Goal: Navigation & Orientation: Find specific page/section

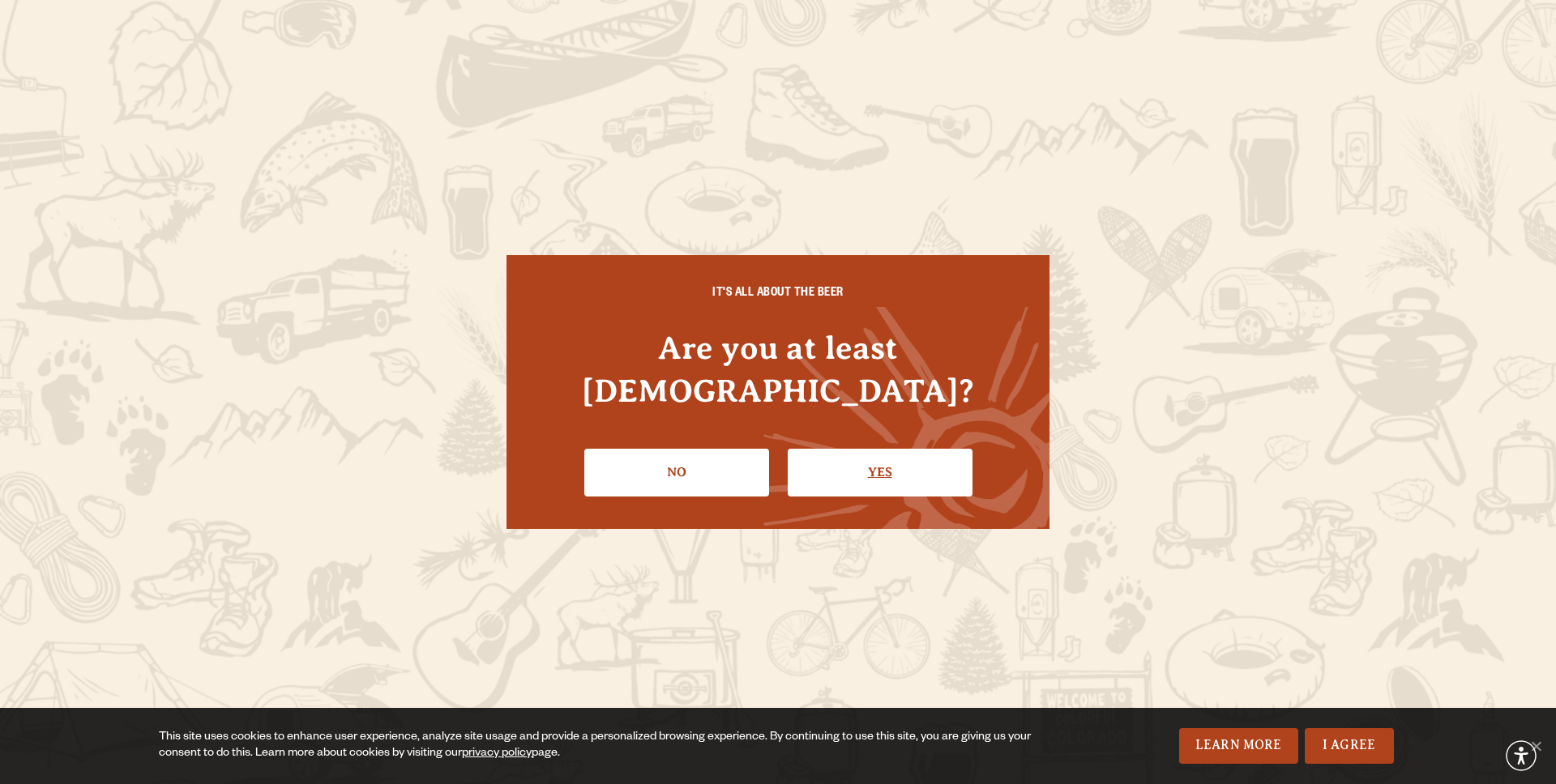
click at [831, 457] on link "Yes" at bounding box center [880, 472] width 185 height 47
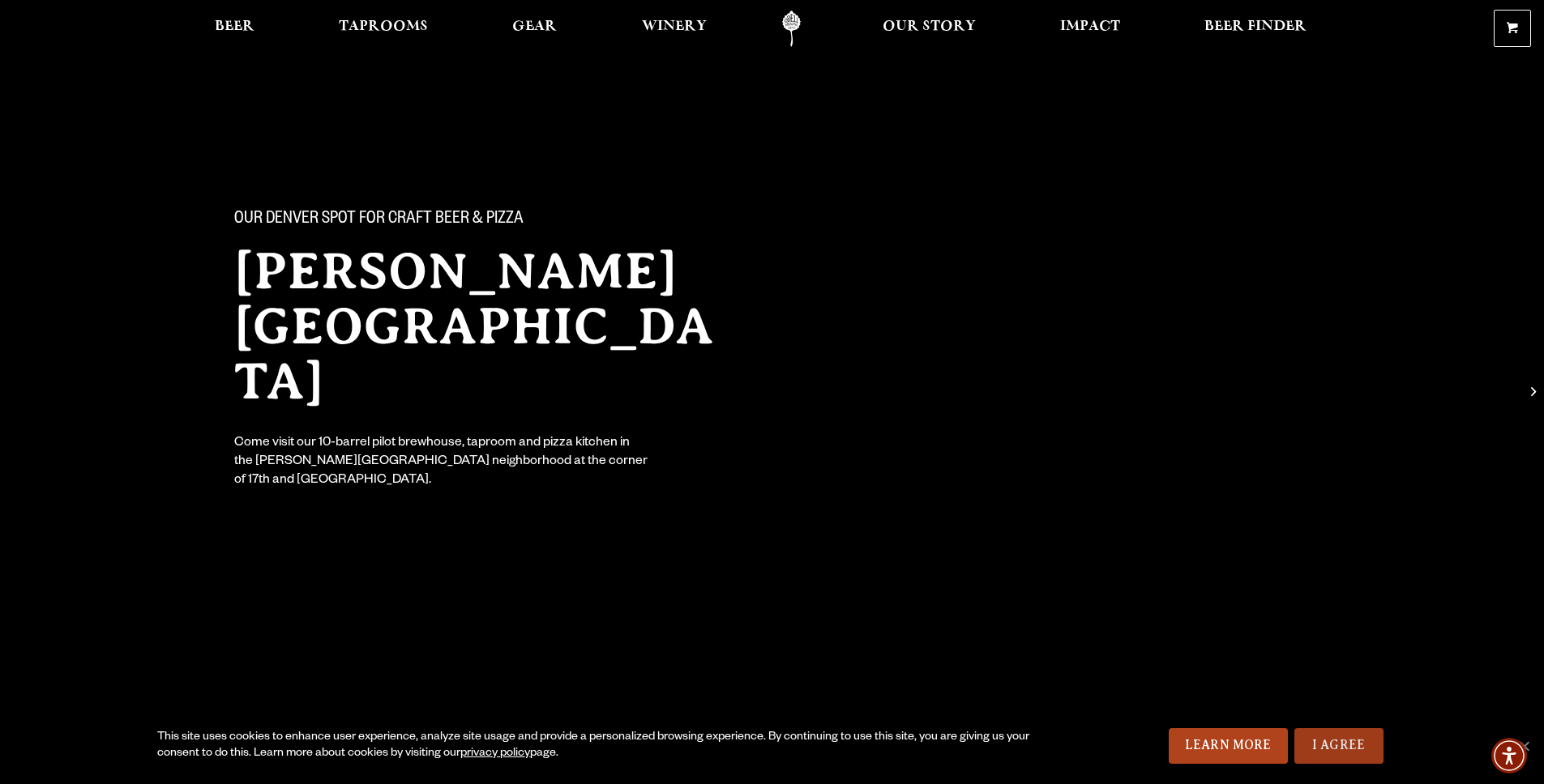
click at [1335, 741] on link "I Agree" at bounding box center [1339, 746] width 89 height 36
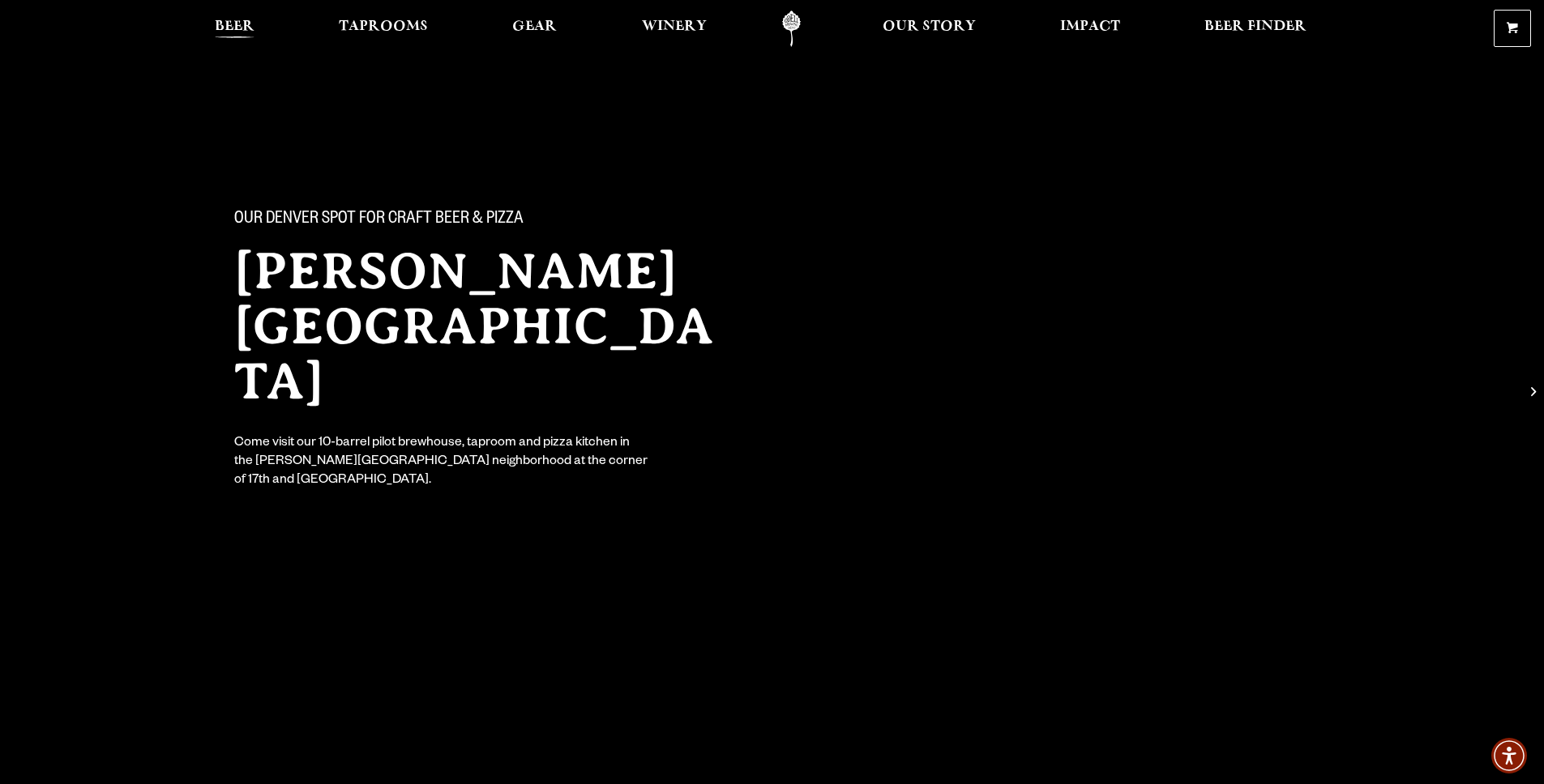
click at [238, 21] on span "Beer" at bounding box center [234, 26] width 39 height 13
